Goal: Task Accomplishment & Management: Manage account settings

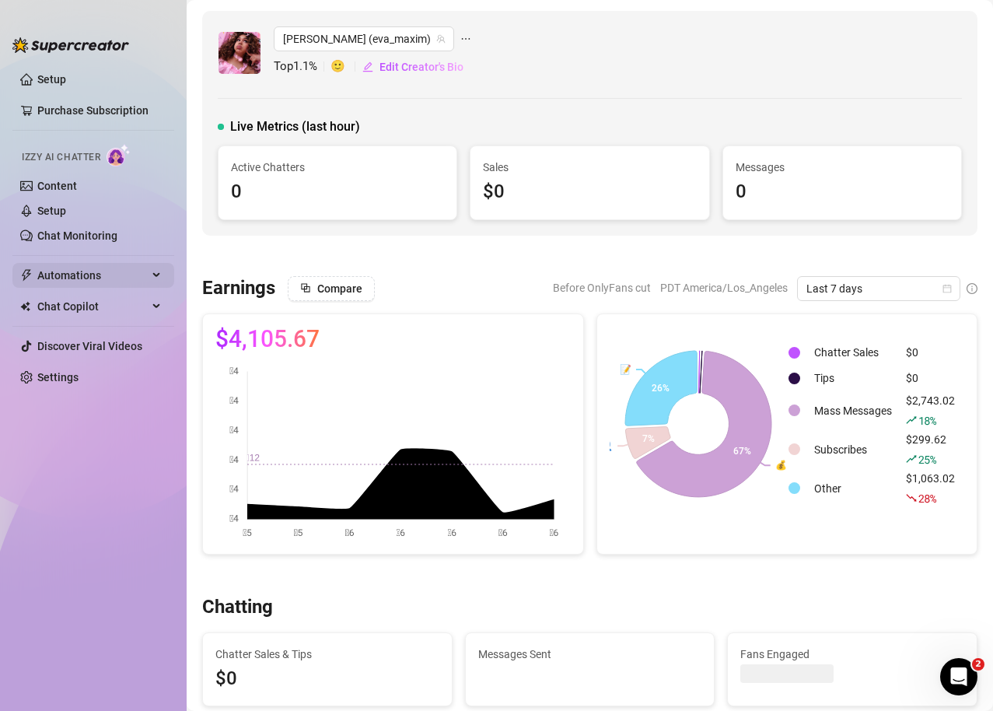
click at [79, 278] on span "Automations" at bounding box center [92, 275] width 110 height 25
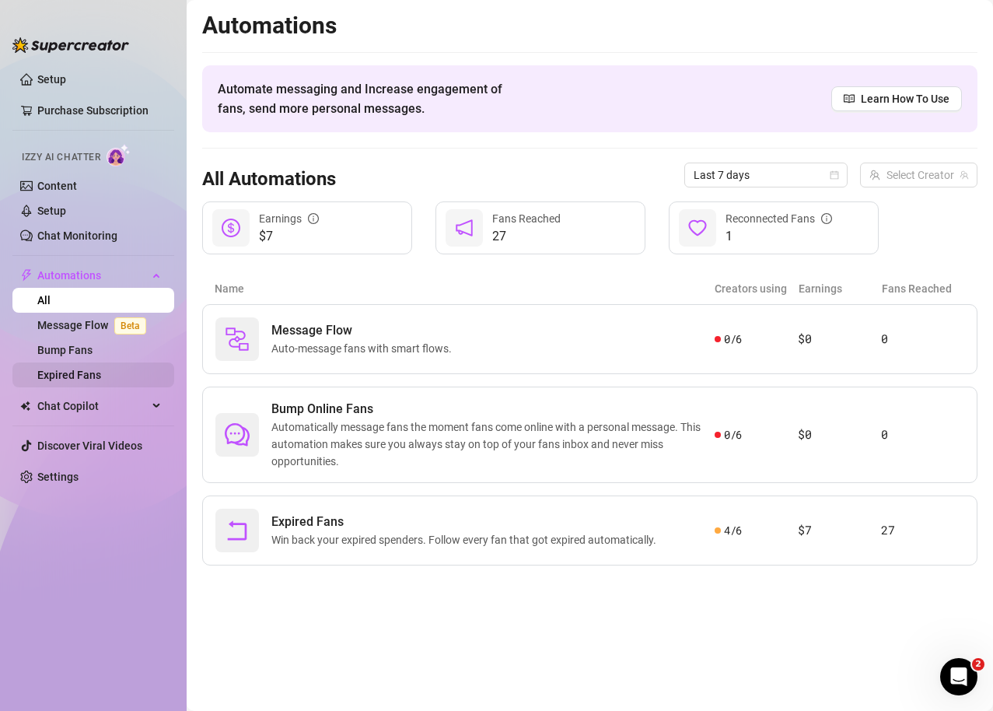
click at [72, 370] on link "Expired Fans" at bounding box center [69, 375] width 64 height 12
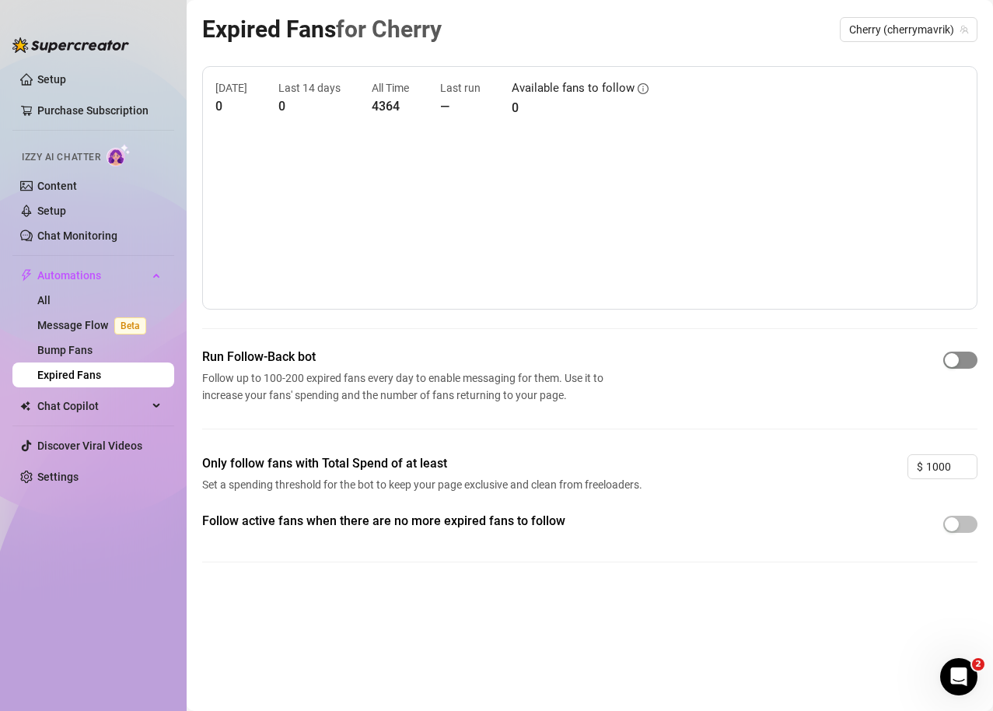
click at [955, 362] on div "button" at bounding box center [952, 360] width 14 height 14
click at [951, 527] on div "button" at bounding box center [952, 524] width 14 height 14
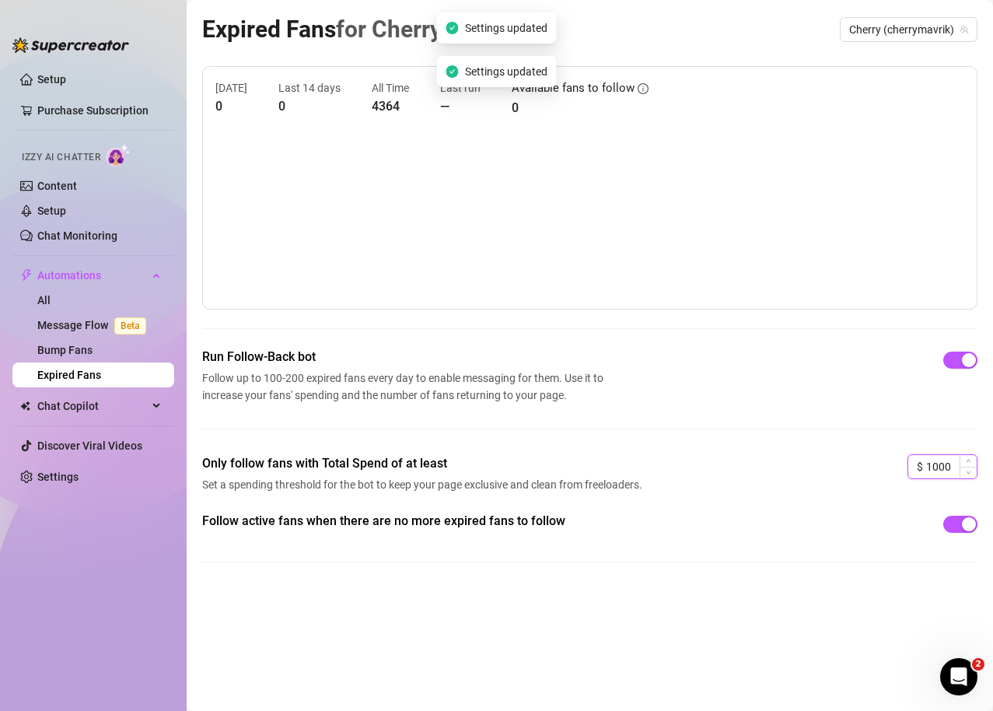
click at [958, 461] on input "1000" at bounding box center [952, 466] width 51 height 23
drag, startPoint x: 955, startPoint y: 466, endPoint x: 920, endPoint y: 461, distance: 35.3
click at [920, 461] on div "$ 1000" at bounding box center [943, 466] width 70 height 25
drag, startPoint x: 941, startPoint y: 467, endPoint x: 916, endPoint y: 461, distance: 26.2
click at [919, 463] on div "$ 40" at bounding box center [943, 466] width 70 height 25
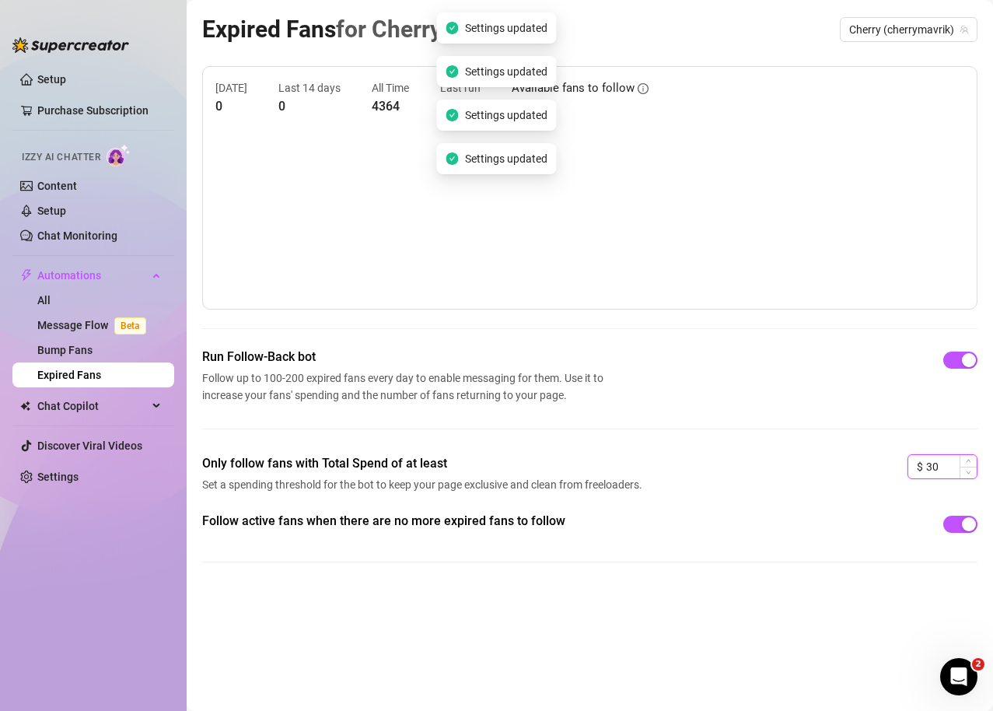
type input "3"
click at [875, 40] on div "Cherry (cherrymavrik)" at bounding box center [909, 29] width 138 height 25
type input "20"
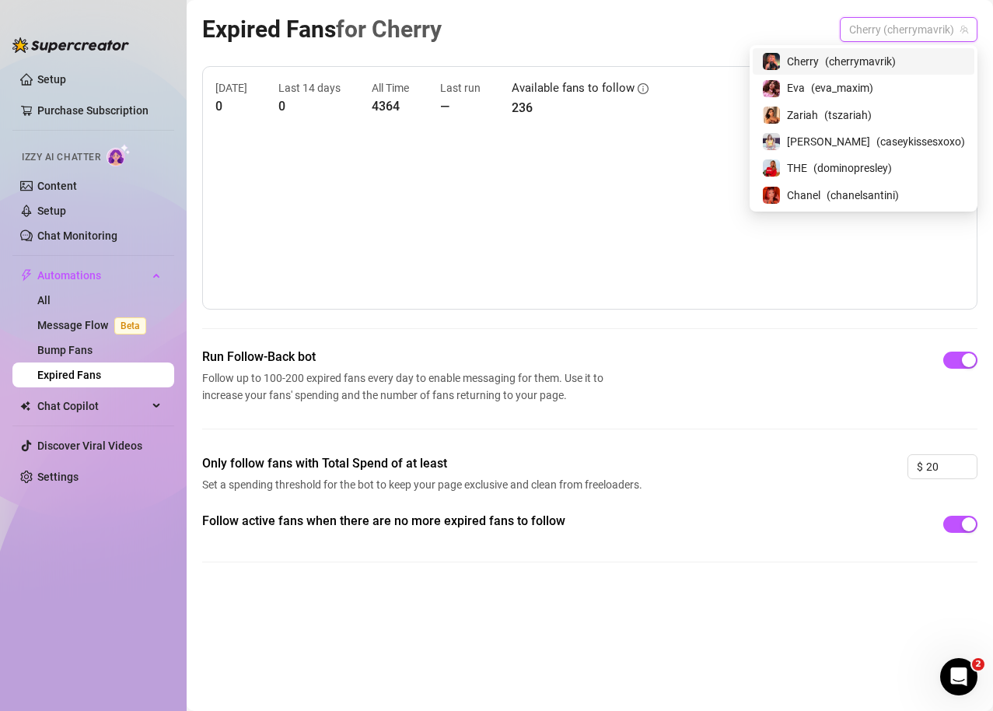
click at [884, 60] on span "( cherrymavrik )" at bounding box center [860, 61] width 71 height 17
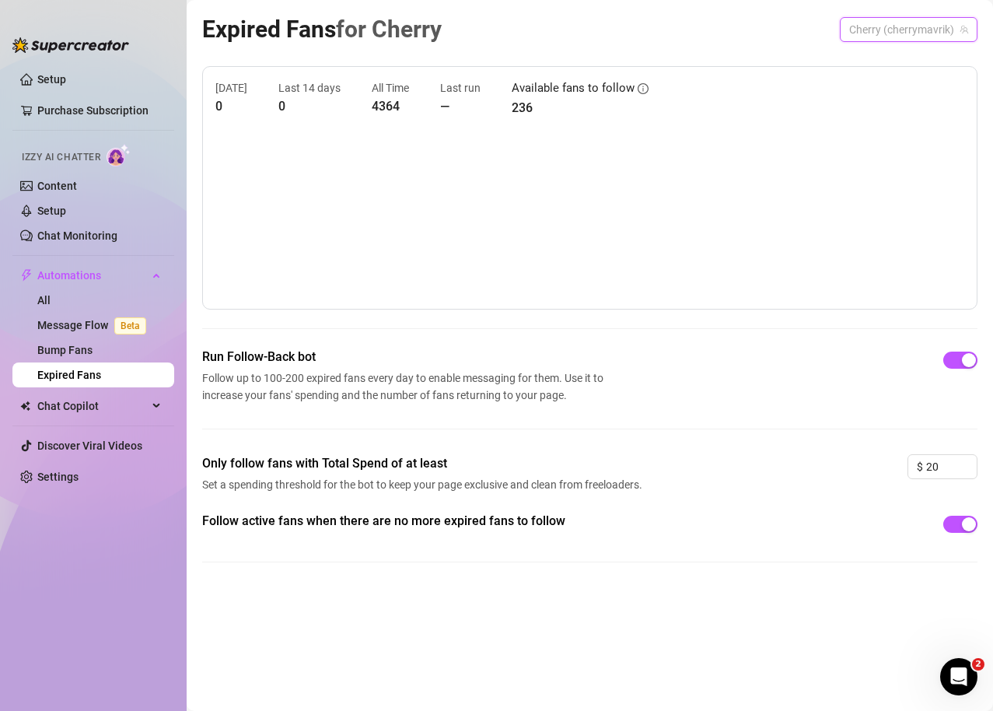
click at [916, 40] on span "Cherry (cherrymavrik)" at bounding box center [908, 29] width 119 height 23
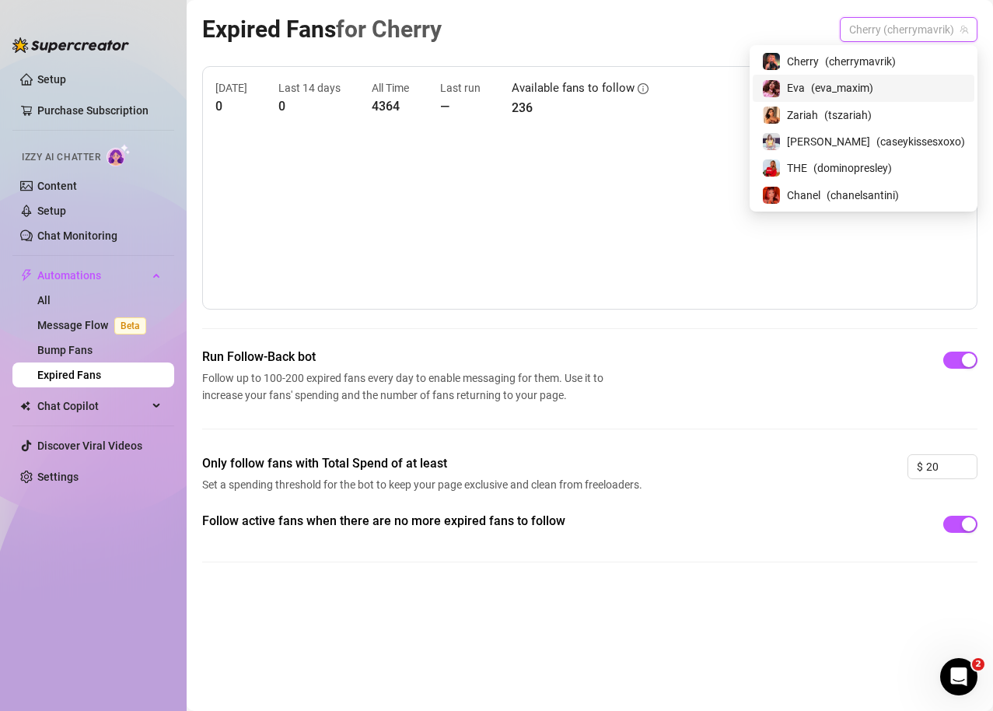
click at [905, 75] on div "[PERSON_NAME] ( eva_maxim )" at bounding box center [864, 88] width 222 height 26
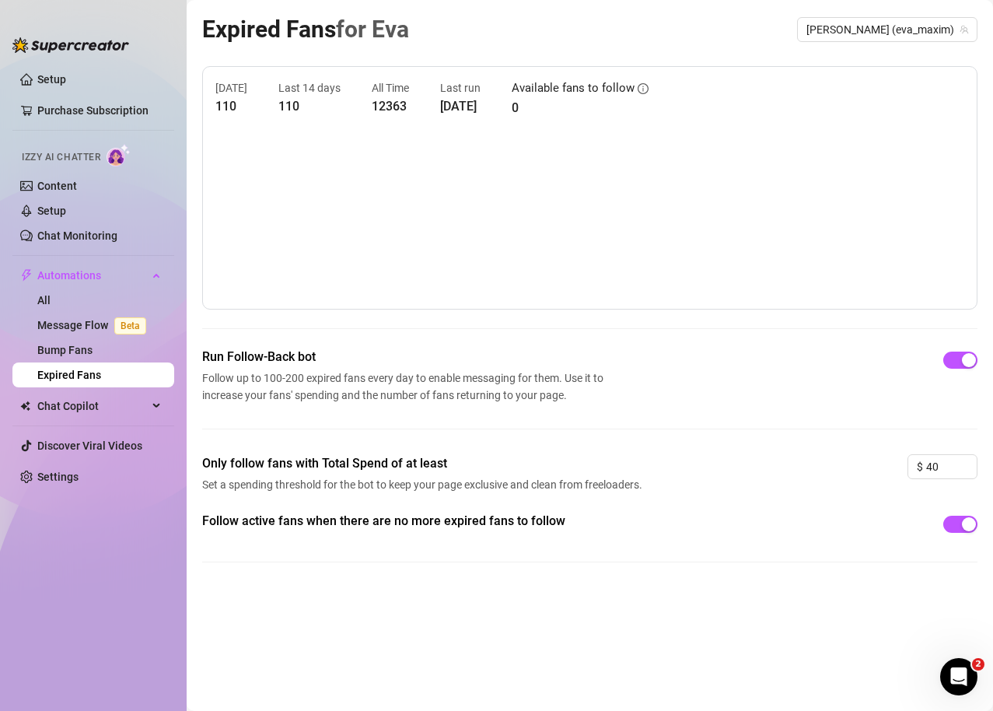
click at [929, 41] on div "Expired Fans for [PERSON_NAME] [PERSON_NAME] (eva_maxim)" at bounding box center [590, 29] width 776 height 37
click at [928, 35] on span "[PERSON_NAME] (eva_maxim)" at bounding box center [888, 29] width 162 height 23
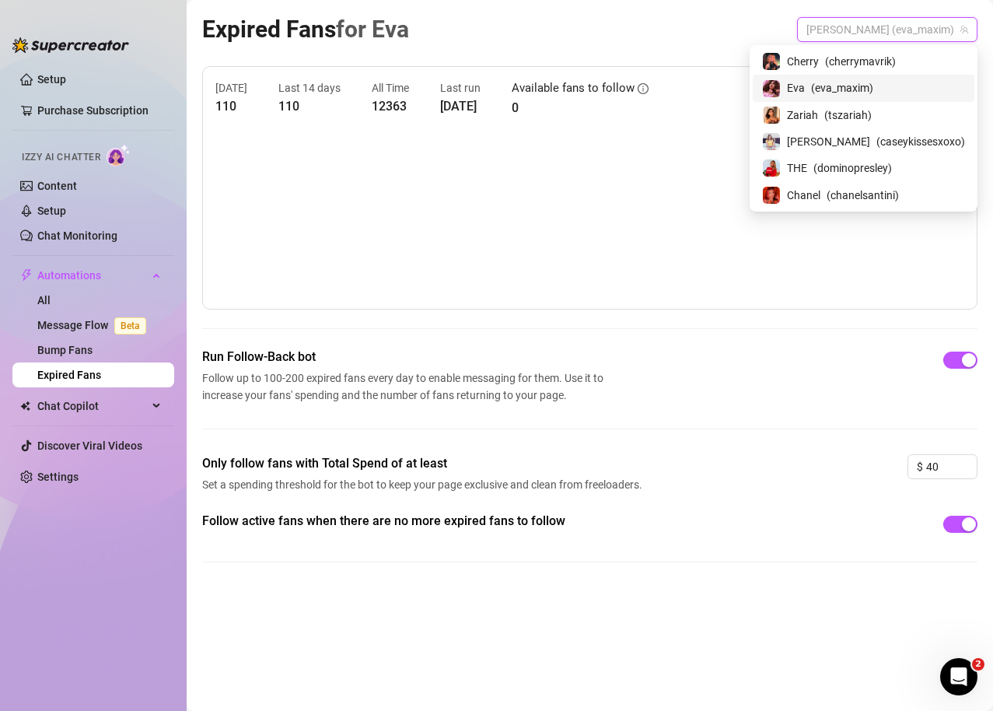
click at [888, 103] on div "Zariah ( tszariah )" at bounding box center [864, 115] width 222 height 26
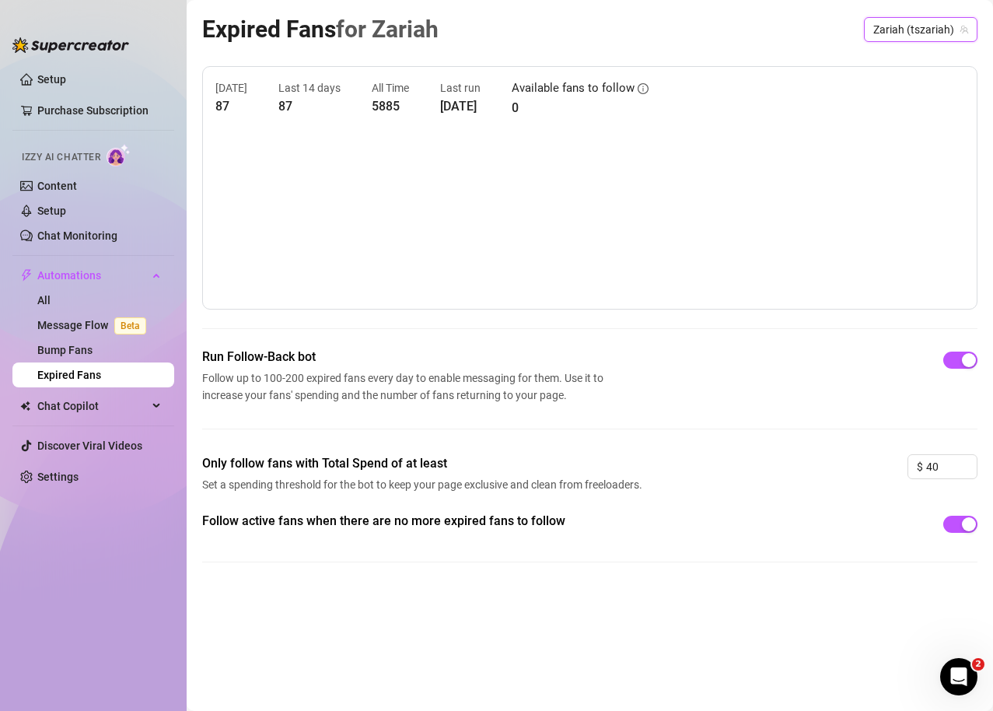
click at [916, 29] on span "Zariah (tszariah)" at bounding box center [921, 29] width 95 height 23
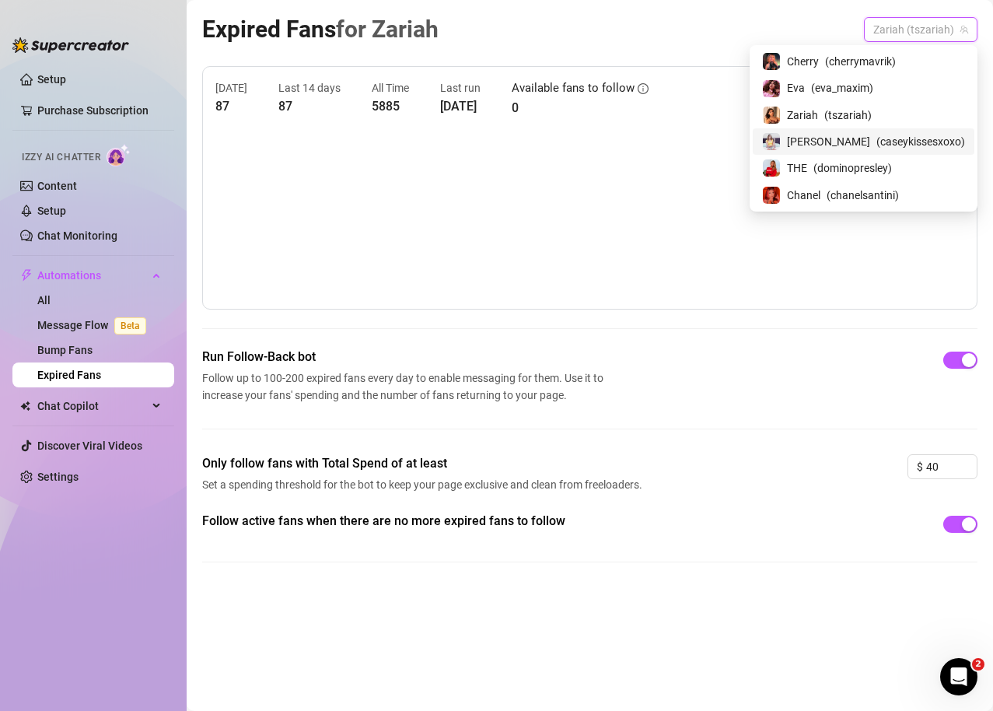
click at [909, 133] on span "( caseykissesxoxo )" at bounding box center [921, 141] width 89 height 17
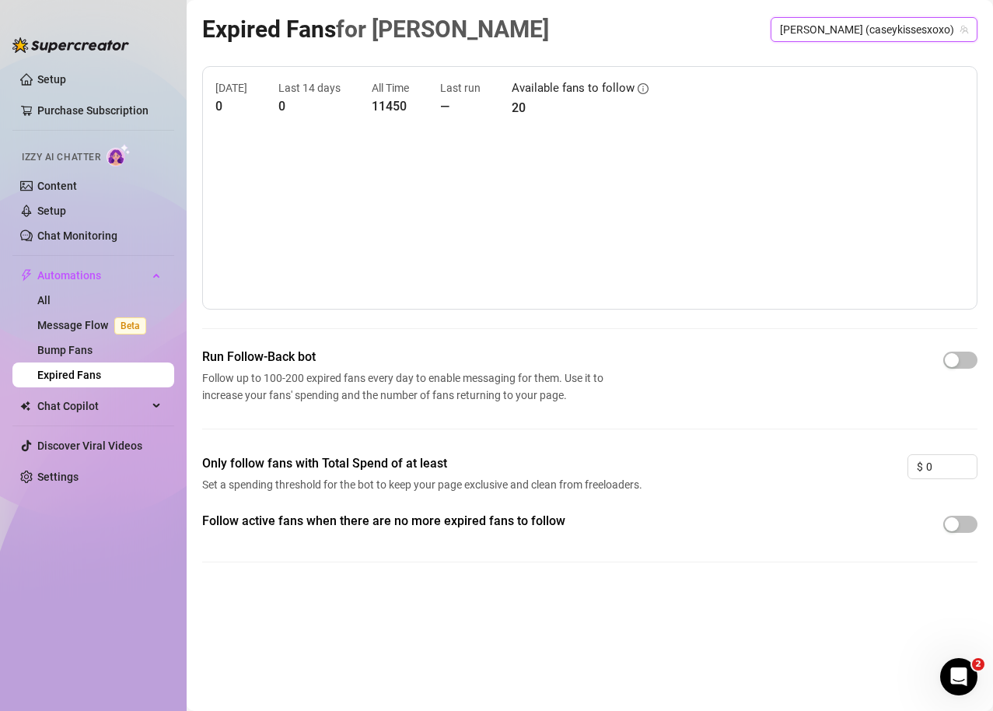
click at [909, 36] on span "[PERSON_NAME] (caseykissesxoxo)" at bounding box center [874, 29] width 188 height 23
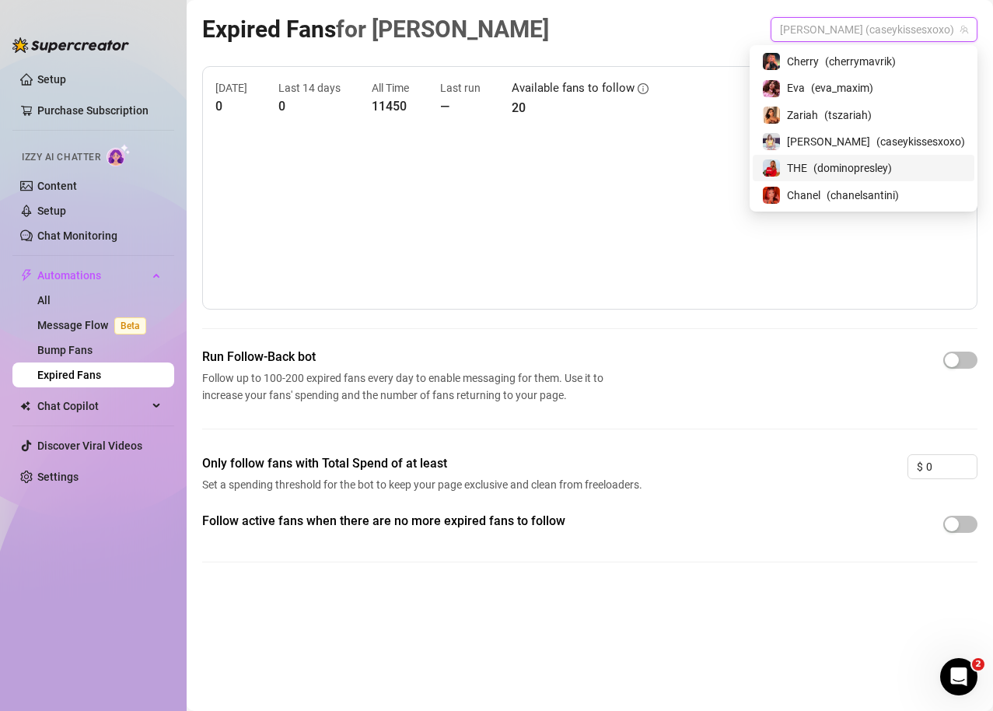
click at [877, 161] on span "( dominopresley )" at bounding box center [853, 167] width 79 height 17
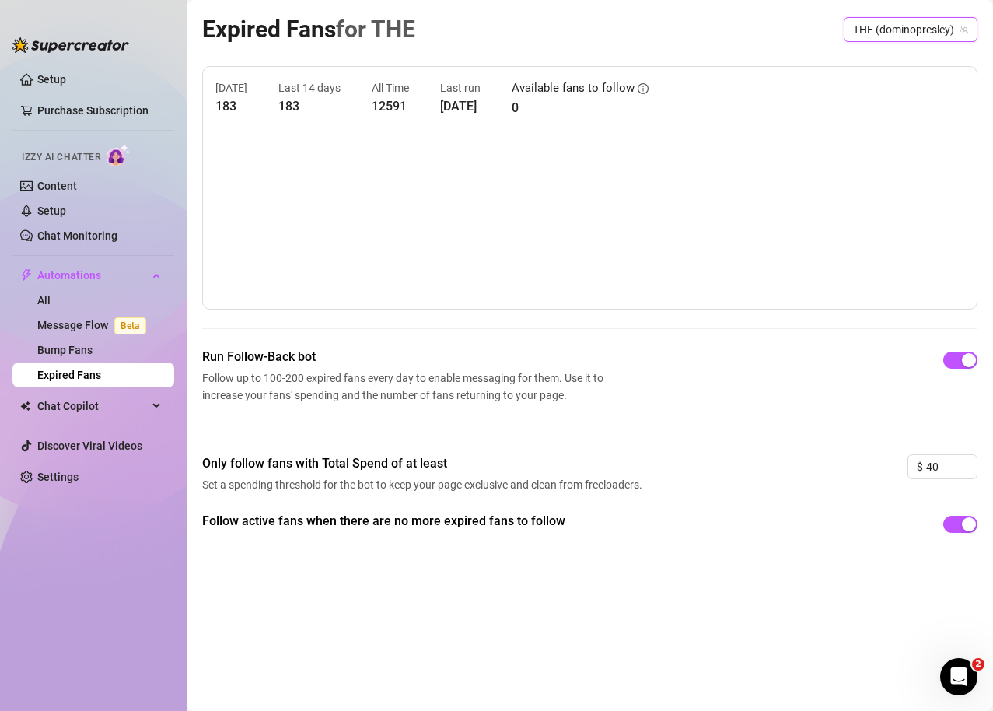
click at [893, 31] on span "THE (dominopresley)" at bounding box center [910, 29] width 115 height 23
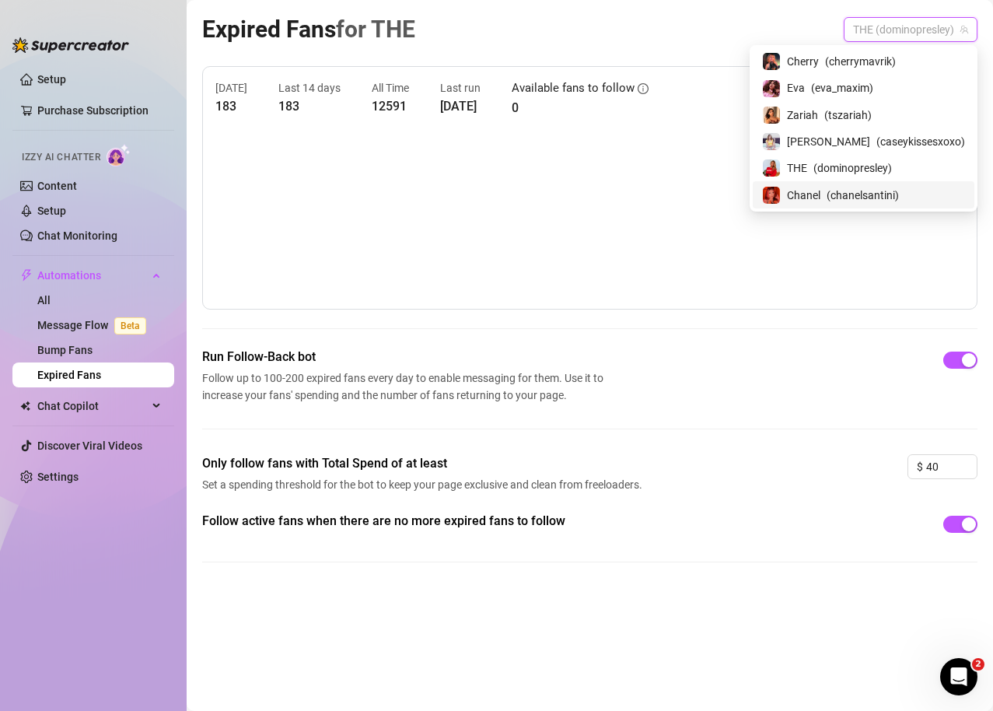
click at [821, 190] on span "Chanel" at bounding box center [803, 195] width 33 height 17
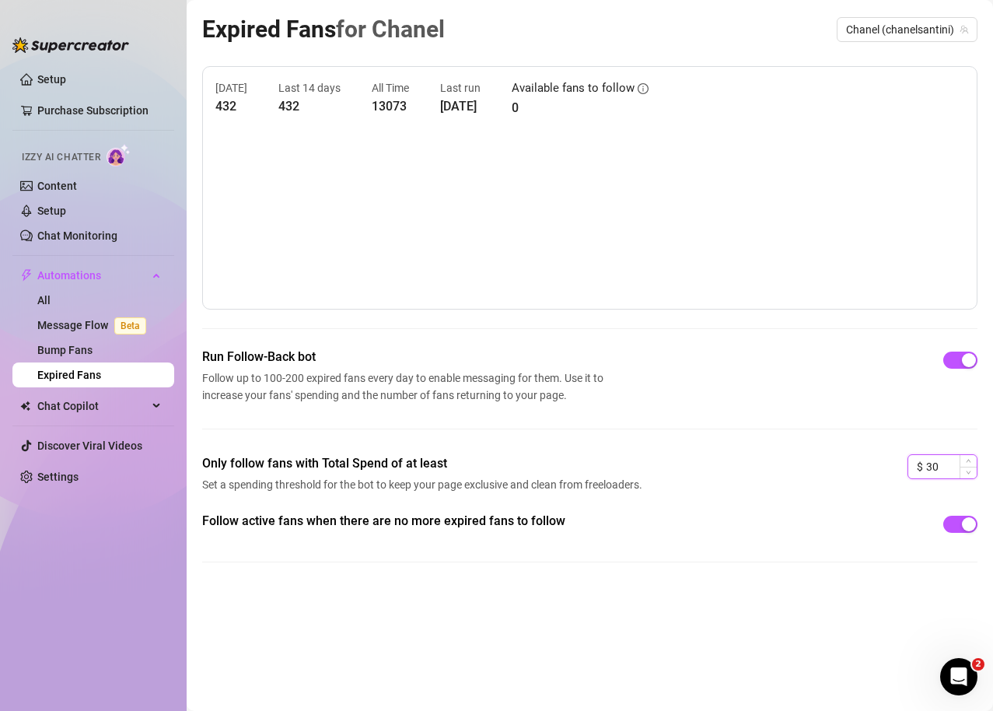
click at [956, 471] on input "30" at bounding box center [952, 466] width 51 height 23
type input "3"
type input "20"
